Goal: Task Accomplishment & Management: Complete application form

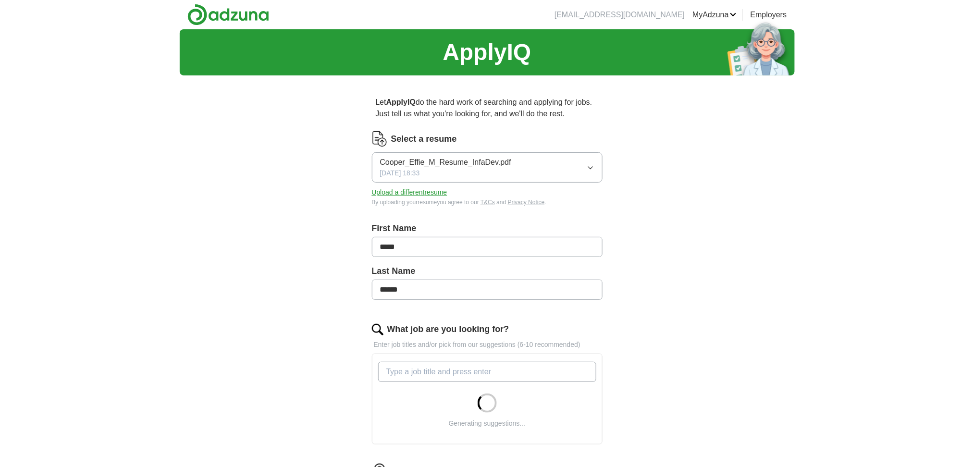
click at [435, 192] on button "Upload a different resume" at bounding box center [409, 192] width 75 height 10
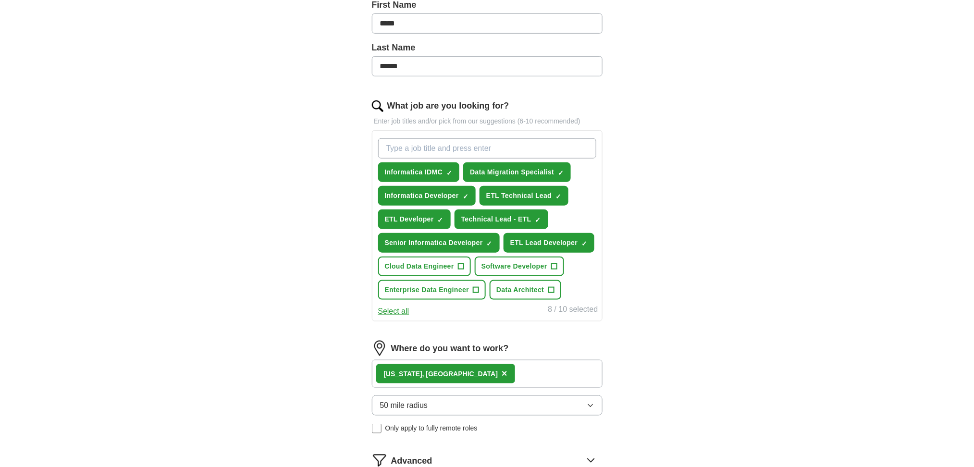
scroll to position [192, 0]
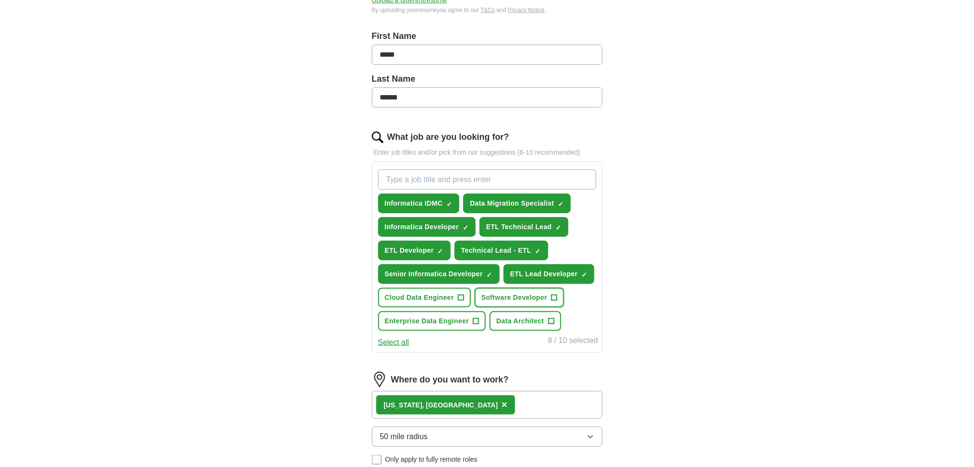
click at [500, 293] on span "Software Developer" at bounding box center [514, 298] width 66 height 10
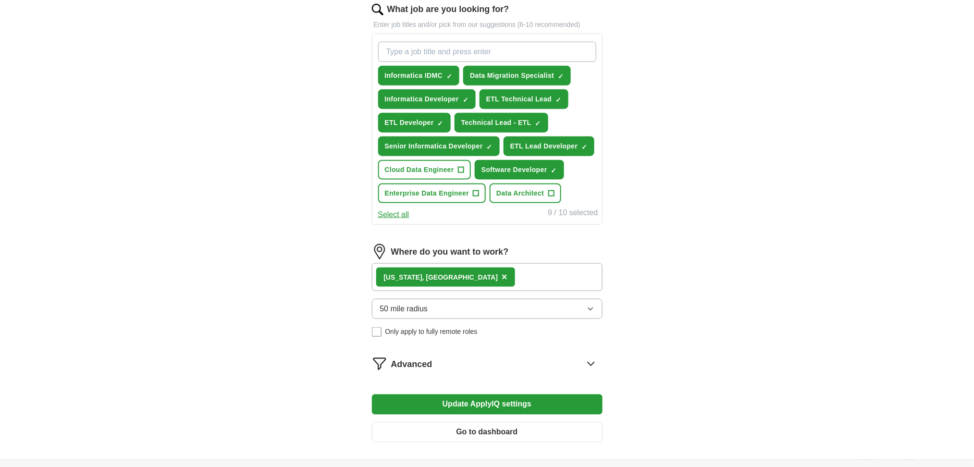
click at [394, 273] on div "Florida, FL" at bounding box center [441, 277] width 114 height 10
click at [428, 272] on div "Florida, FL ×" at bounding box center [445, 277] width 139 height 19
click at [501, 272] on span "×" at bounding box center [504, 276] width 6 height 11
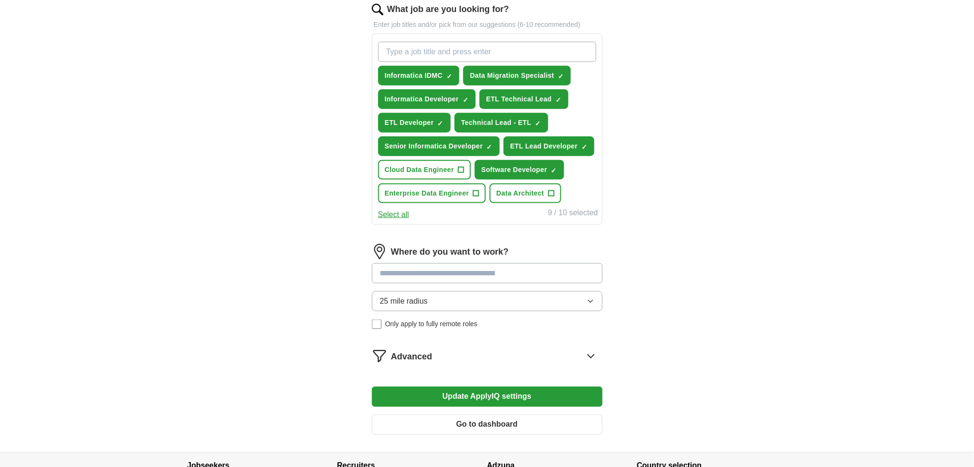
click at [565, 264] on input at bounding box center [487, 273] width 231 height 20
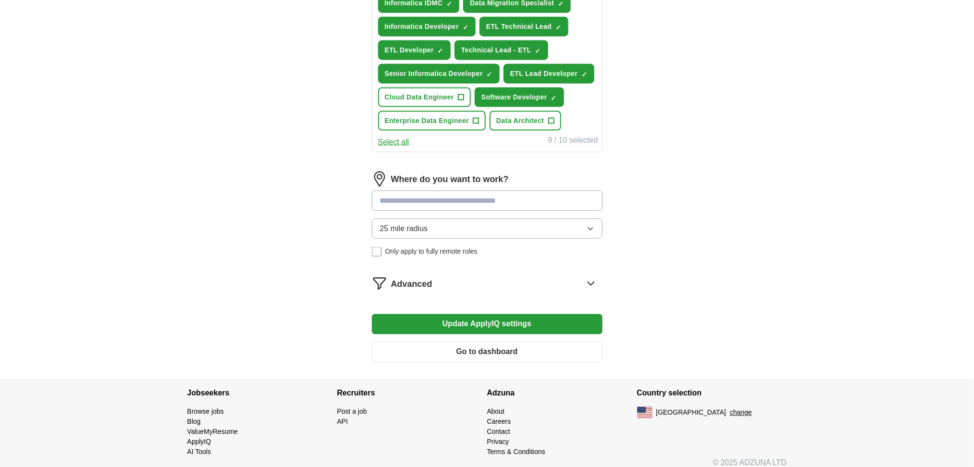
scroll to position [397, 0]
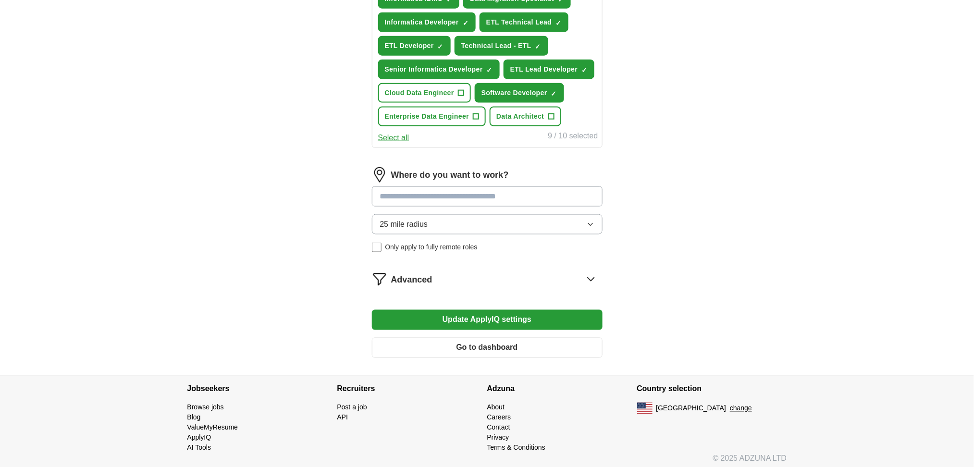
click at [546, 312] on form "Select a resume Cooper_Effie_M_Resume_SrInfaDev.pdf 09/30/2025, 14:59 Upload a …" at bounding box center [487, 49] width 231 height 631
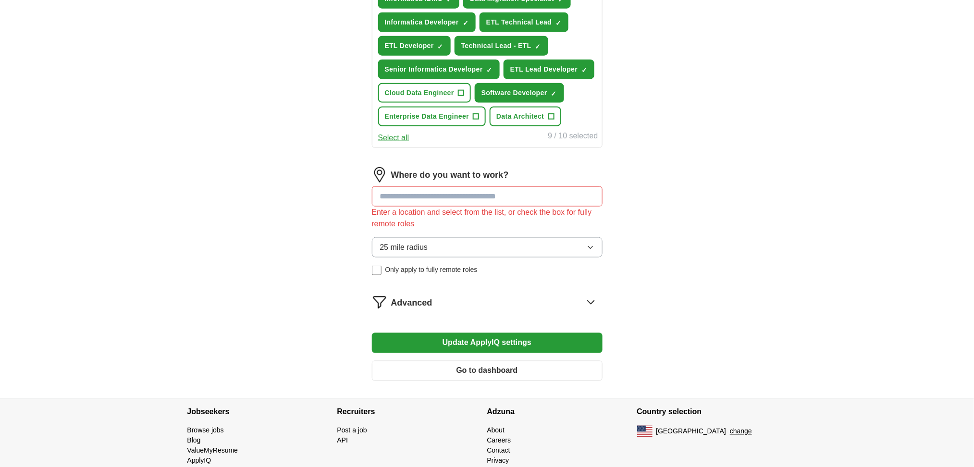
click at [525, 189] on input at bounding box center [487, 196] width 231 height 20
click at [496, 194] on input at bounding box center [487, 196] width 231 height 20
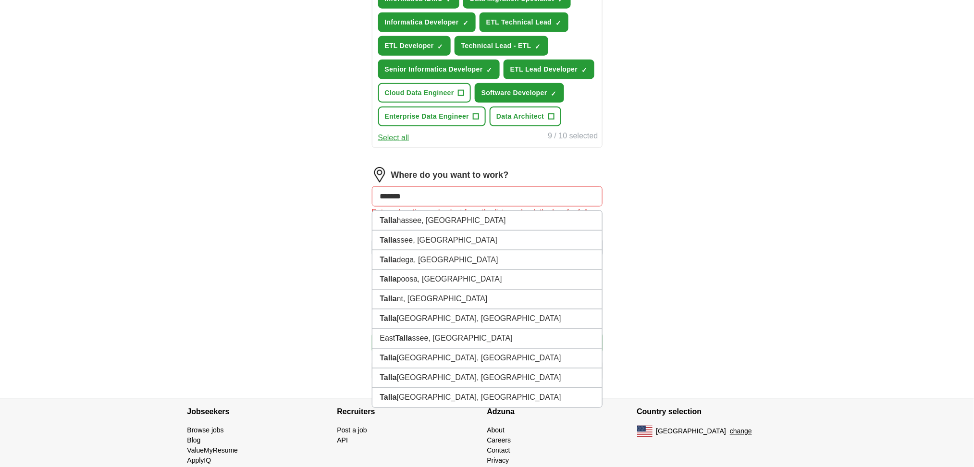
type input "********"
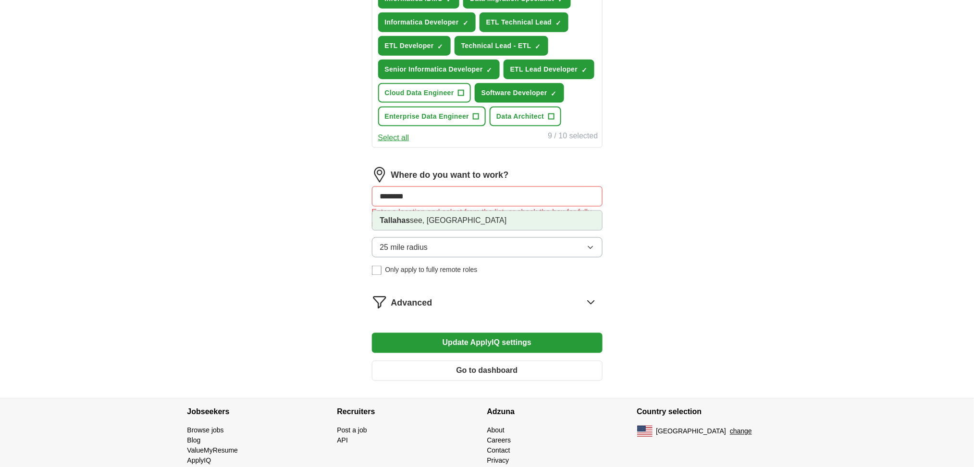
click at [447, 218] on li "Tallahas see, FL" at bounding box center [487, 220] width 230 height 19
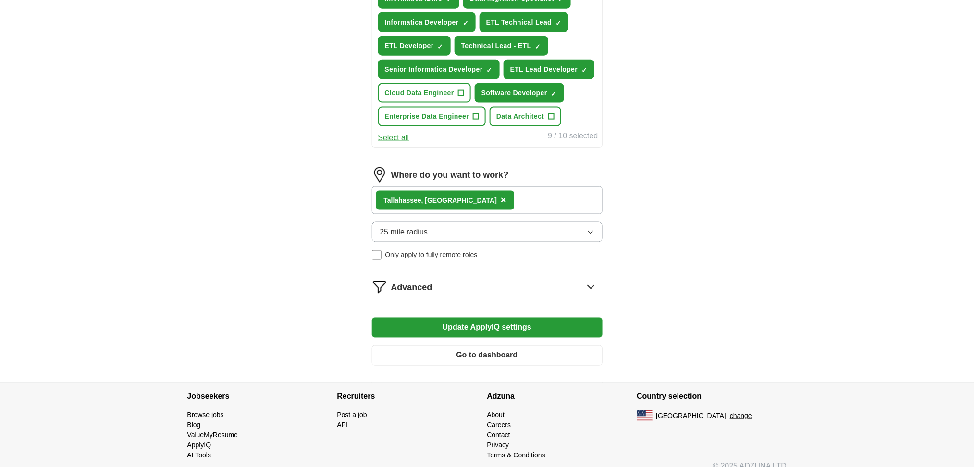
click at [473, 322] on button "Update ApplyIQ settings" at bounding box center [487, 327] width 231 height 20
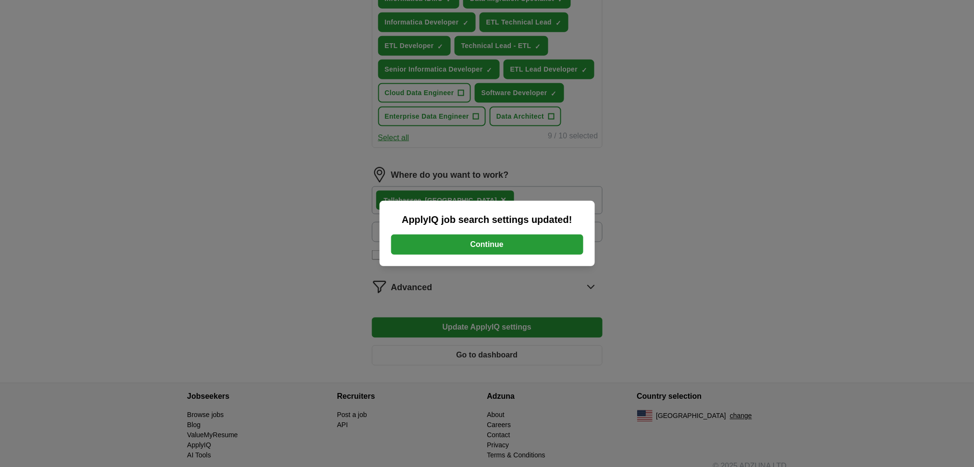
click at [501, 238] on button "Continue" at bounding box center [487, 244] width 192 height 20
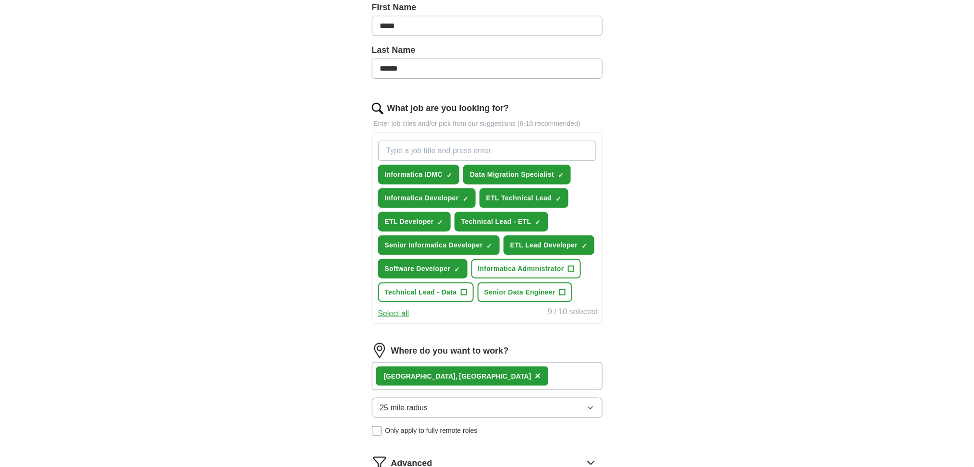
scroll to position [192, 0]
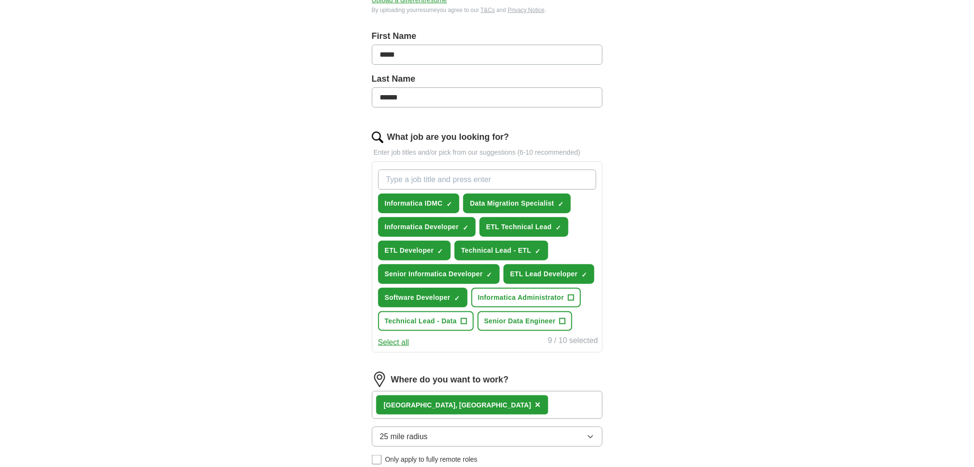
click at [497, 170] on input "What job are you looking for?" at bounding box center [487, 180] width 218 height 20
type input "Data Conversion Specialist"
click at [444, 293] on span "Software Developer" at bounding box center [418, 298] width 66 height 10
click at [378, 288] on button "Software Developer +" at bounding box center [422, 298] width 89 height 20
click at [510, 177] on input "Data Conversion Specialist" at bounding box center [487, 180] width 218 height 20
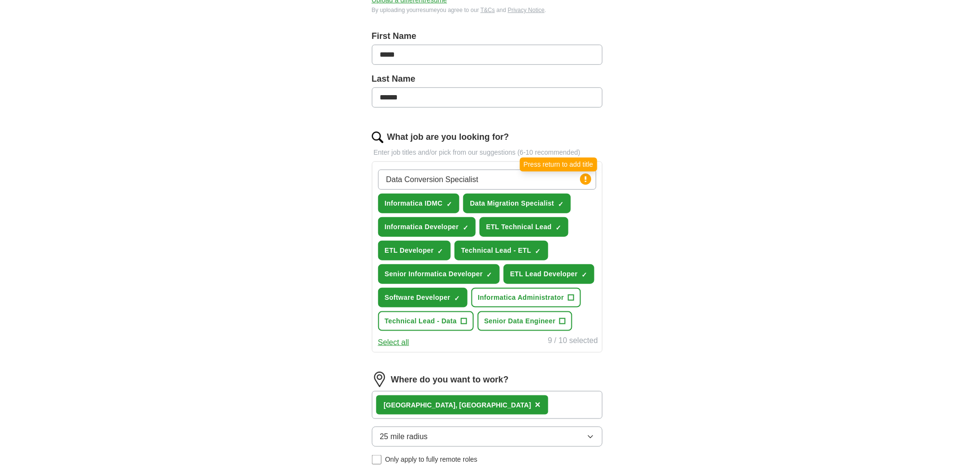
click at [588, 180] on circle at bounding box center [585, 178] width 11 height 11
drag, startPoint x: 512, startPoint y: 179, endPoint x: -63, endPoint y: -84, distance: 632.1
click at [0, 0] on html "[EMAIL_ADDRESS][DOMAIN_NAME] [GEOGRAPHIC_DATA] Alerts Favorites Resumes ApplyIQ…" at bounding box center [487, 41] width 974 height 467
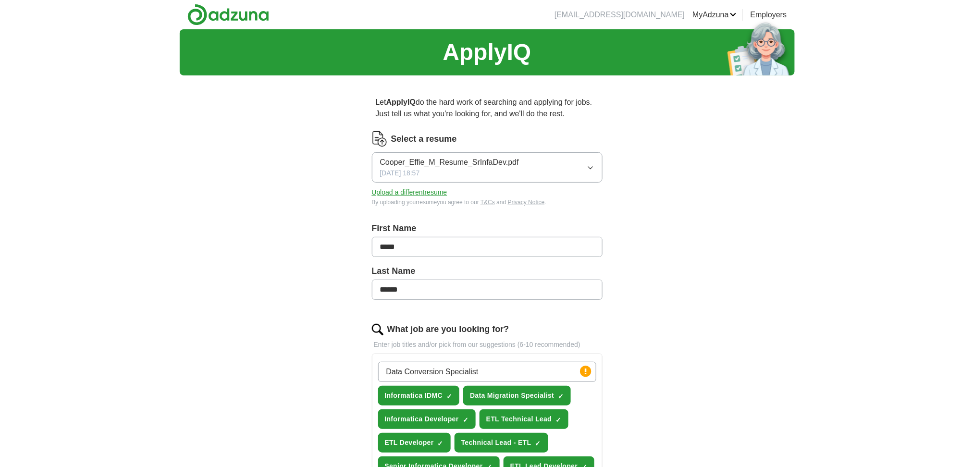
click at [721, 317] on div "ApplyIQ Let ApplyIQ do the hard work of searching and applying for jobs. Just t…" at bounding box center [487, 404] width 615 height 750
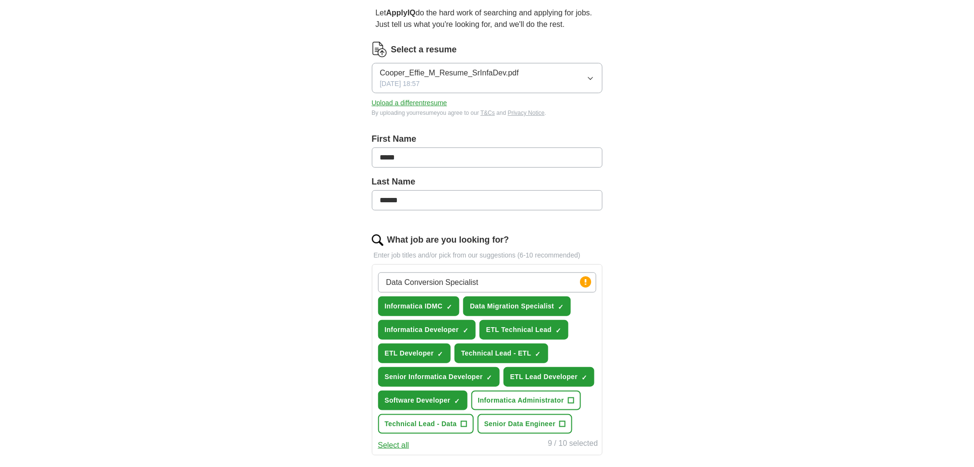
scroll to position [192, 0]
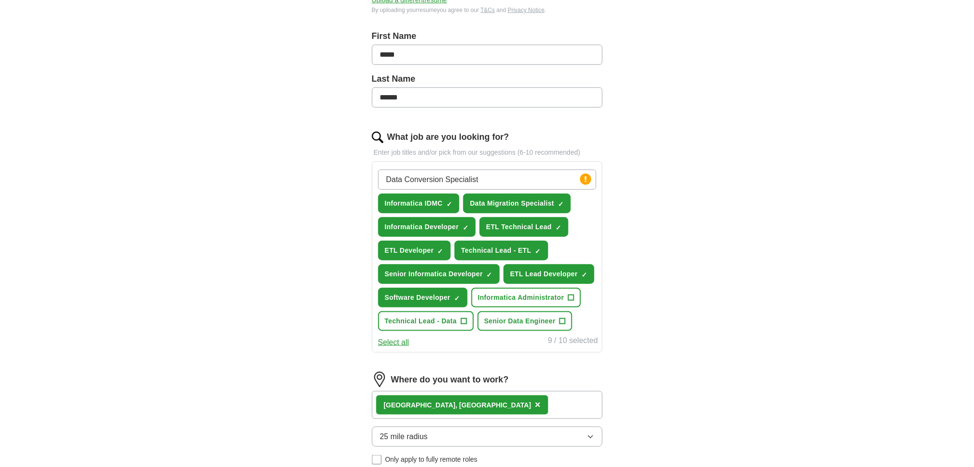
drag, startPoint x: 483, startPoint y: 175, endPoint x: 331, endPoint y: 156, distance: 153.5
click at [331, 156] on div "ApplyIQ Let ApplyIQ do the hard work of searching and applying for jobs. Just t…" at bounding box center [487, 212] width 615 height 750
click at [426, 316] on span "Technical Lead - Data" at bounding box center [421, 321] width 72 height 10
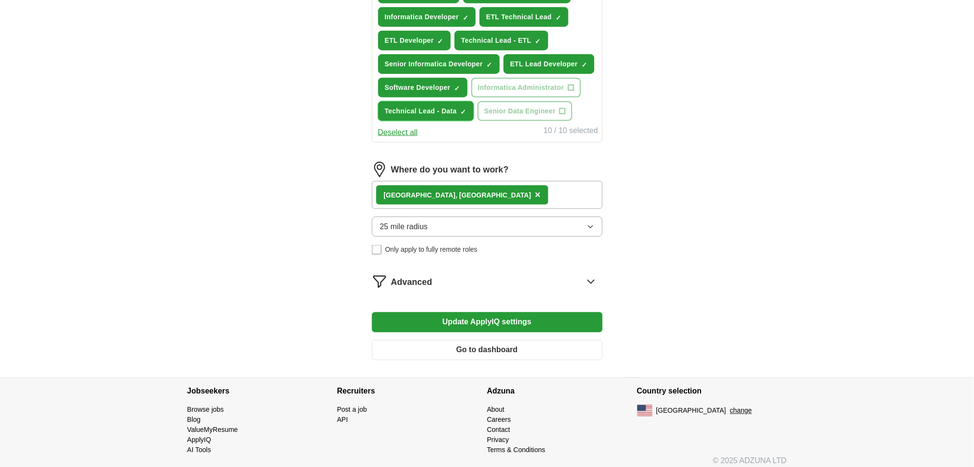
scroll to position [404, 0]
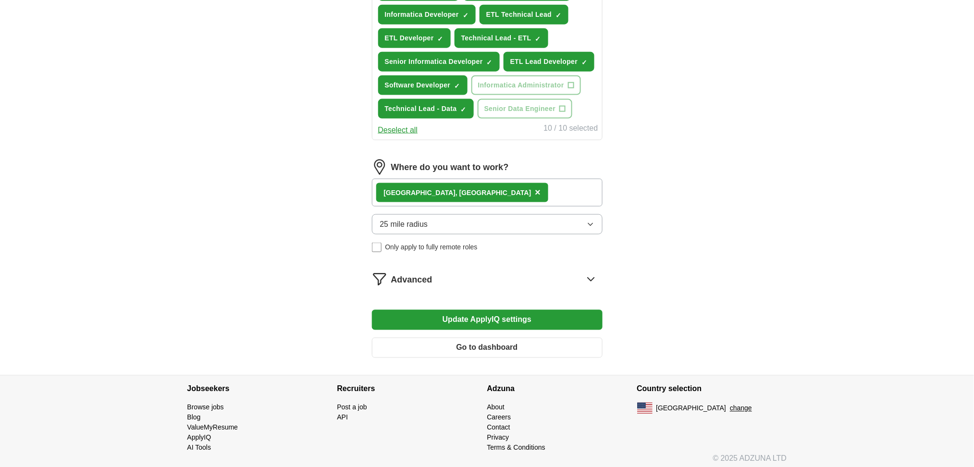
click at [386, 271] on img at bounding box center [379, 278] width 15 height 15
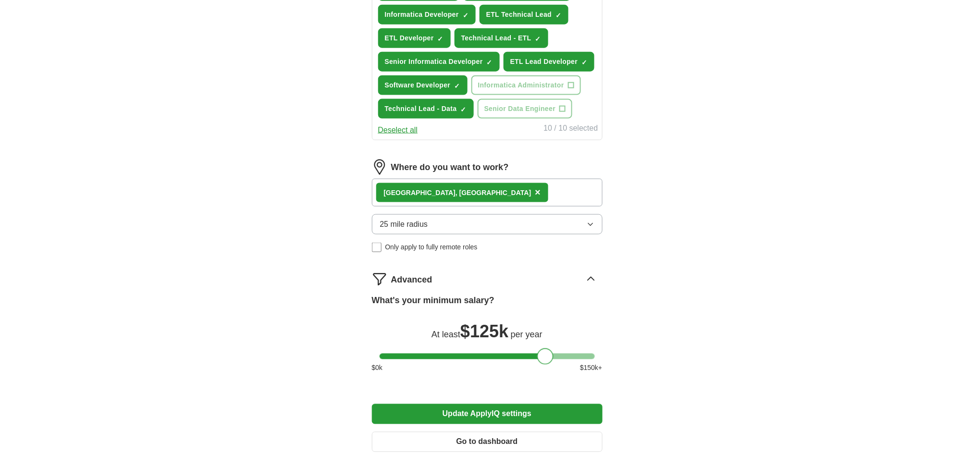
drag, startPoint x: 559, startPoint y: 352, endPoint x: 548, endPoint y: 354, distance: 11.3
click at [548, 354] on div at bounding box center [545, 356] width 16 height 16
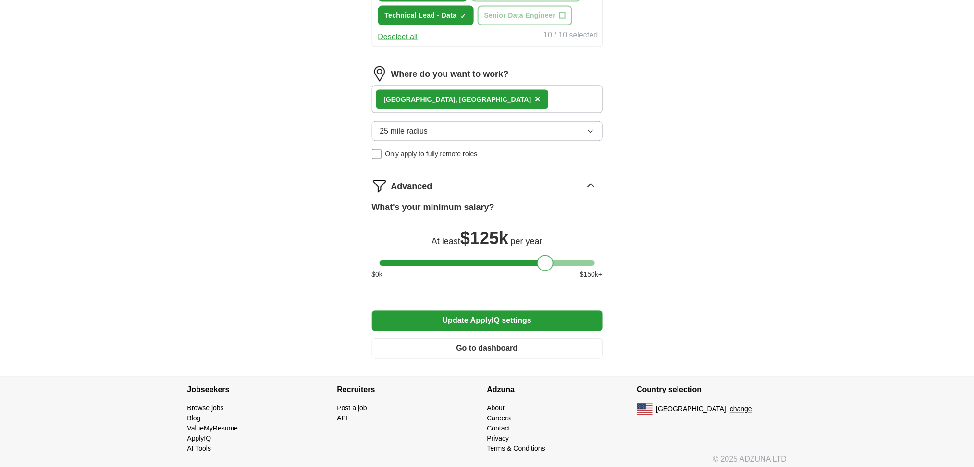
scroll to position [498, 0]
click at [500, 310] on button "Update ApplyIQ settings" at bounding box center [487, 320] width 231 height 20
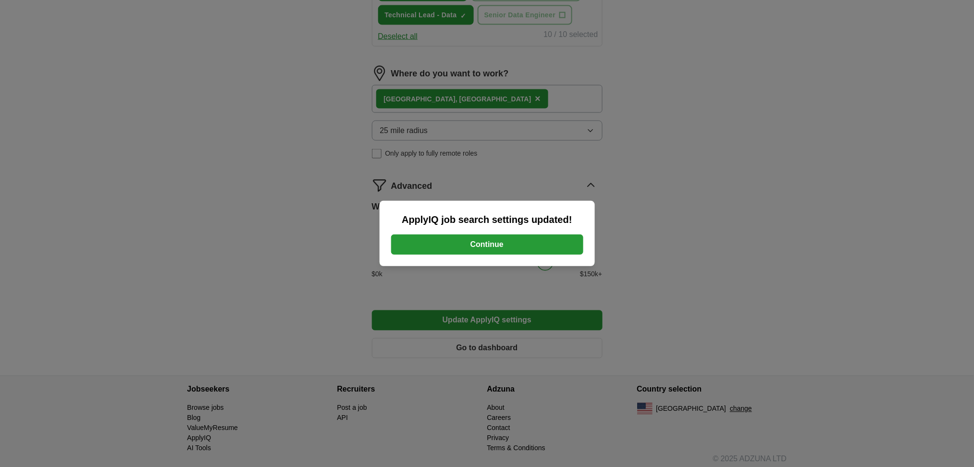
click at [503, 246] on button "Continue" at bounding box center [487, 244] width 192 height 20
